Goal: Find specific page/section: Find specific page/section

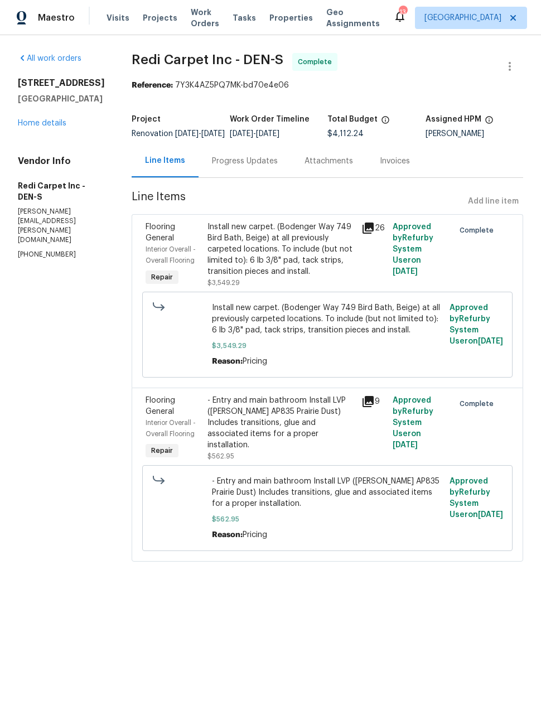
click at [46, 17] on span "Maestro" at bounding box center [56, 17] width 37 height 11
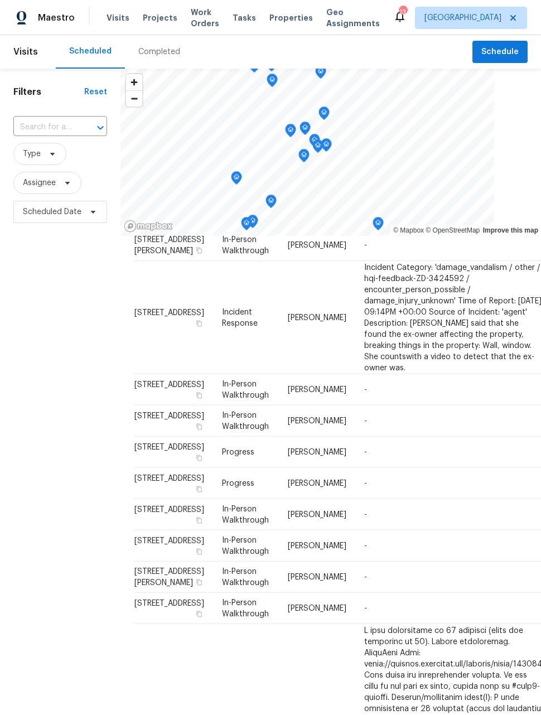
scroll to position [357, -1]
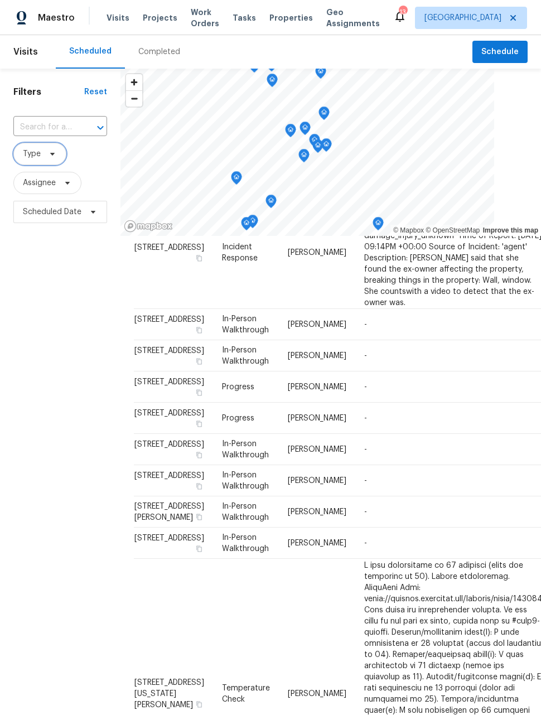
click at [37, 155] on span "Type" at bounding box center [32, 153] width 18 height 11
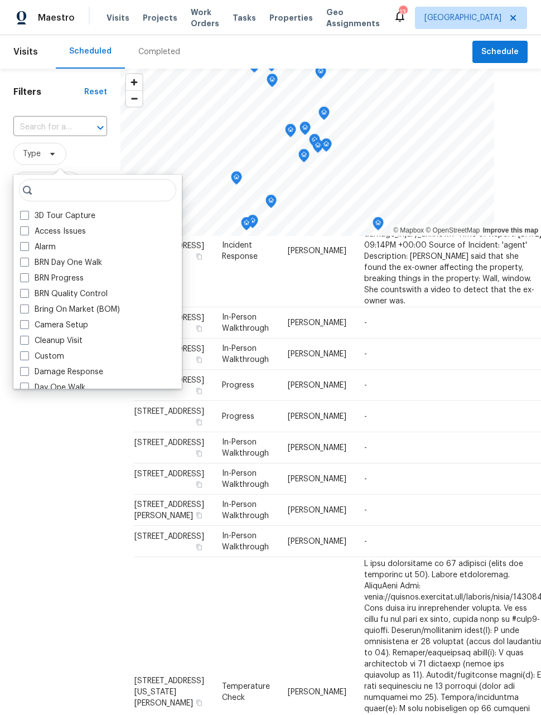
scroll to position [400, 0]
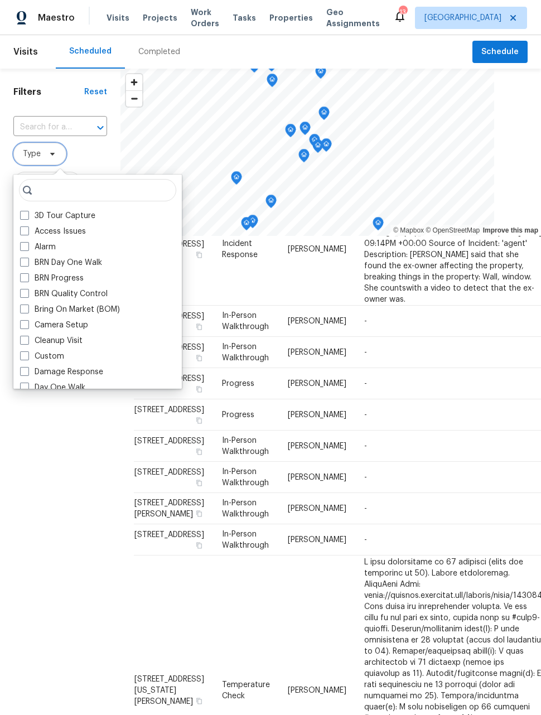
click at [37, 154] on span "Type" at bounding box center [32, 153] width 18 height 11
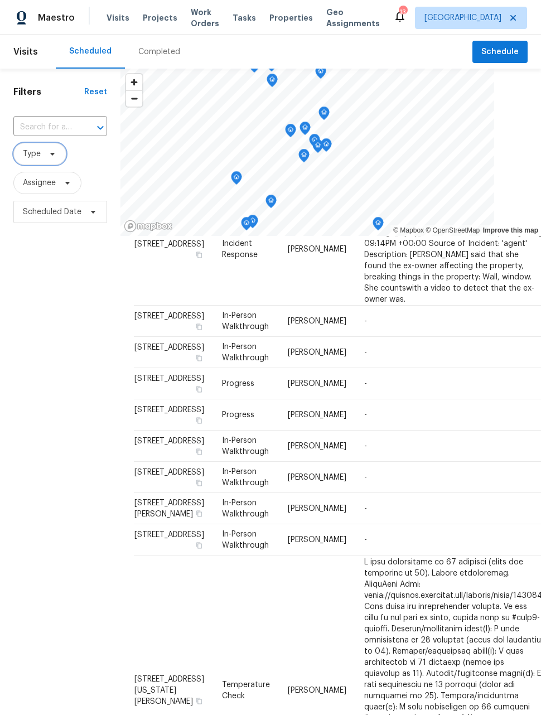
click at [40, 156] on span "Type" at bounding box center [32, 153] width 18 height 11
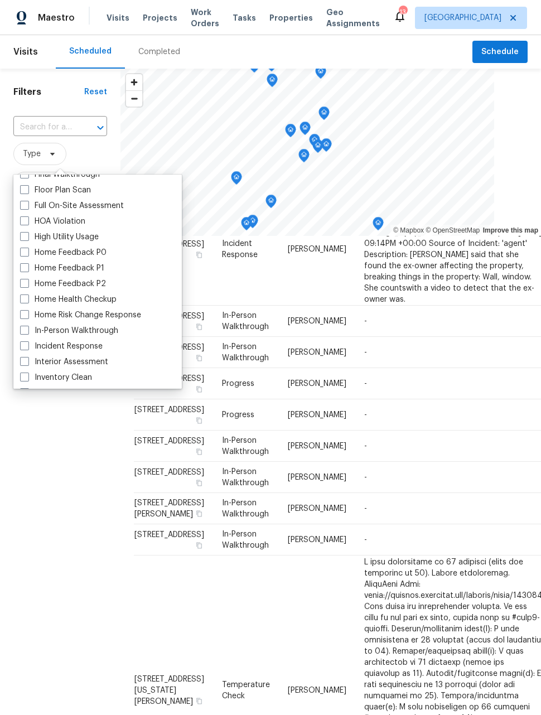
scroll to position [303, 0]
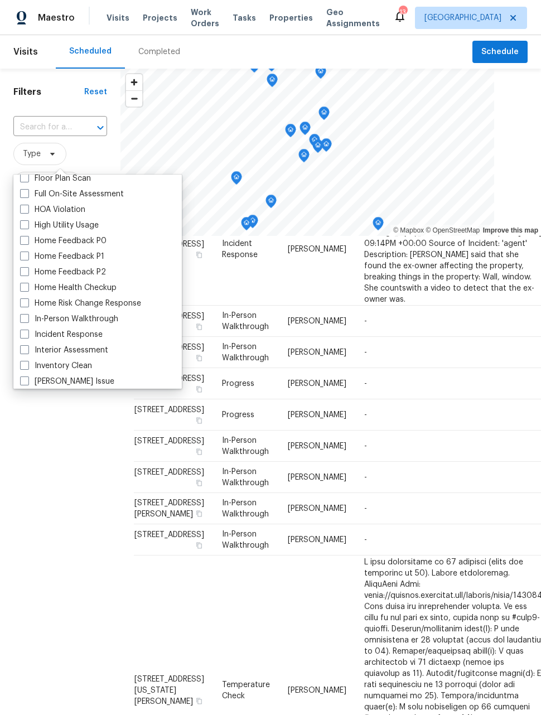
click at [23, 323] on label "In-Person Walkthrough" at bounding box center [69, 318] width 98 height 11
click at [23, 321] on input "In-Person Walkthrough" at bounding box center [23, 316] width 7 height 7
checkbox input "true"
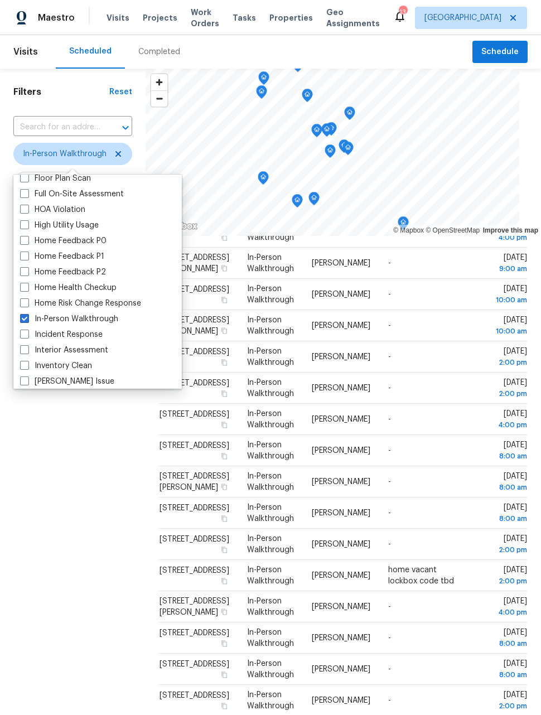
scroll to position [189, 0]
click at [104, 470] on div "Filters Reset ​ In-Person Walkthrough Assignee Scheduled Date" at bounding box center [73, 439] width 146 height 740
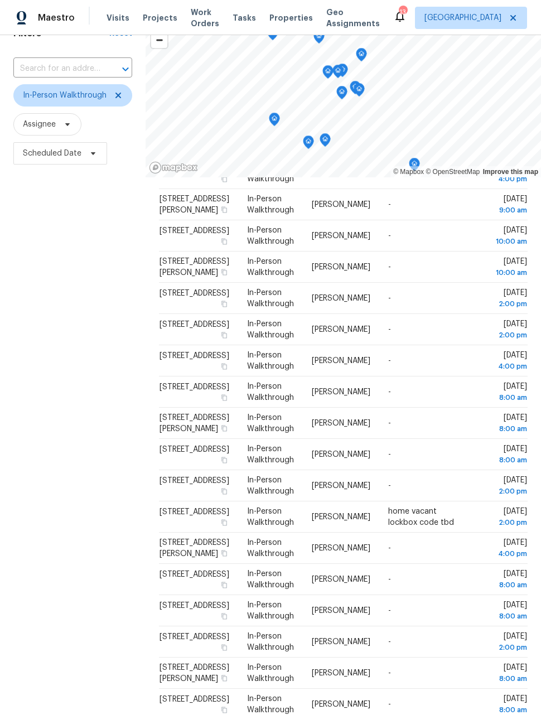
scroll to position [86, 0]
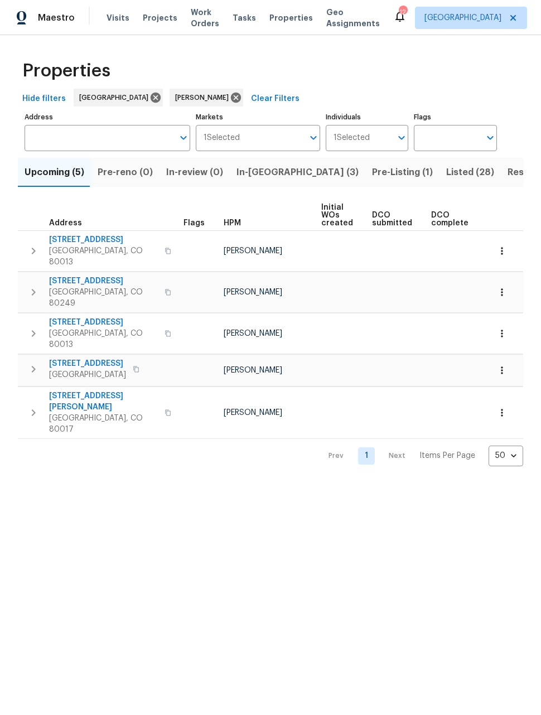
click at [446, 172] on span "Listed (28)" at bounding box center [470, 173] width 48 height 16
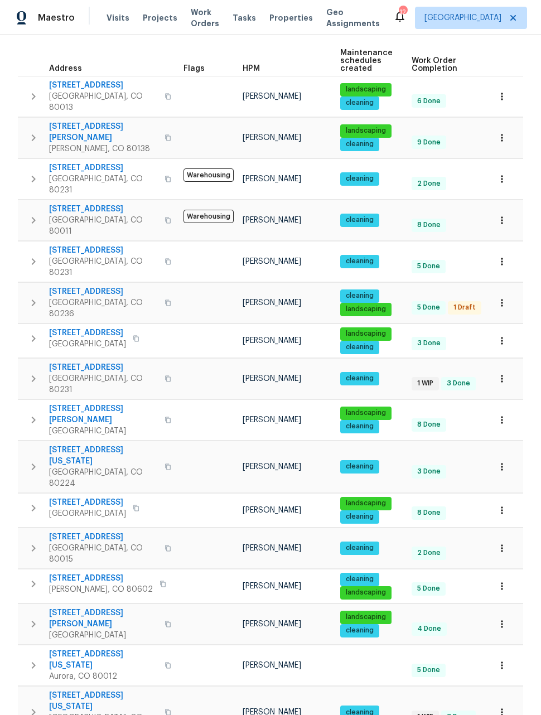
scroll to position [168, 0]
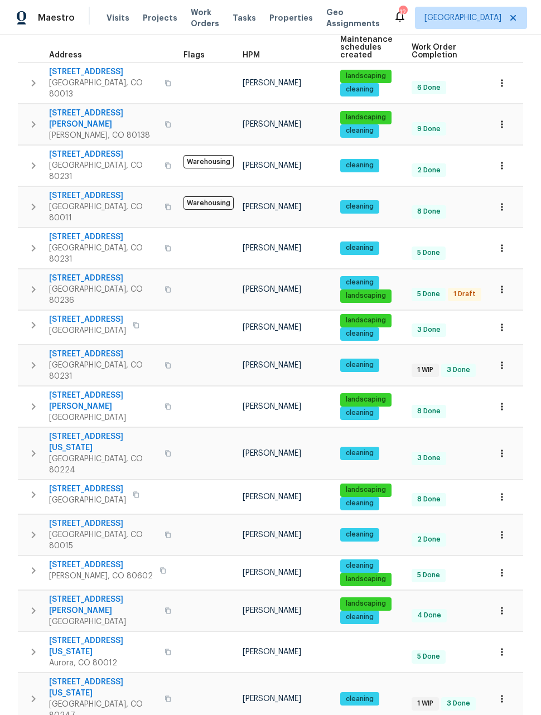
click at [499, 360] on icon "button" at bounding box center [501, 365] width 11 height 11
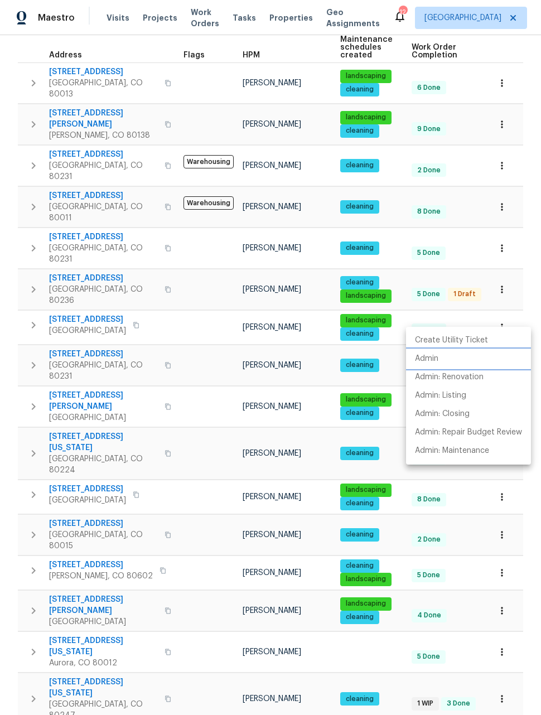
click at [428, 360] on p "Admin" at bounding box center [426, 359] width 23 height 12
